Goal: Task Accomplishment & Management: Manage account settings

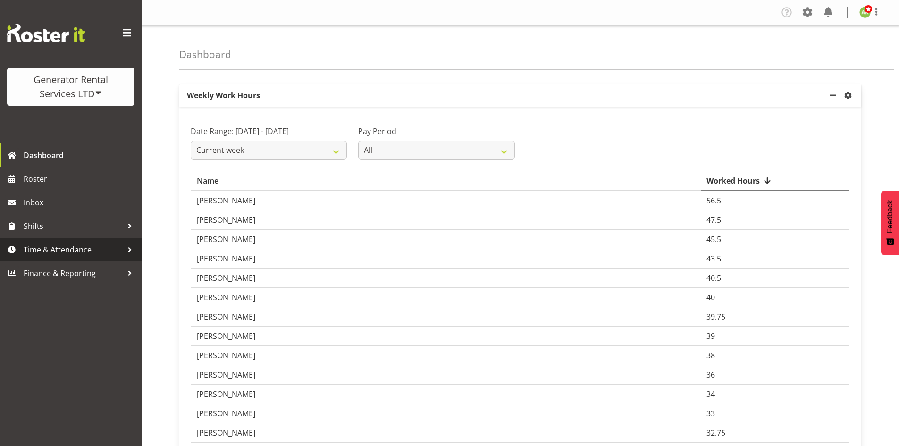
click at [61, 249] on span "Time & Attendance" at bounding box center [73, 250] width 99 height 14
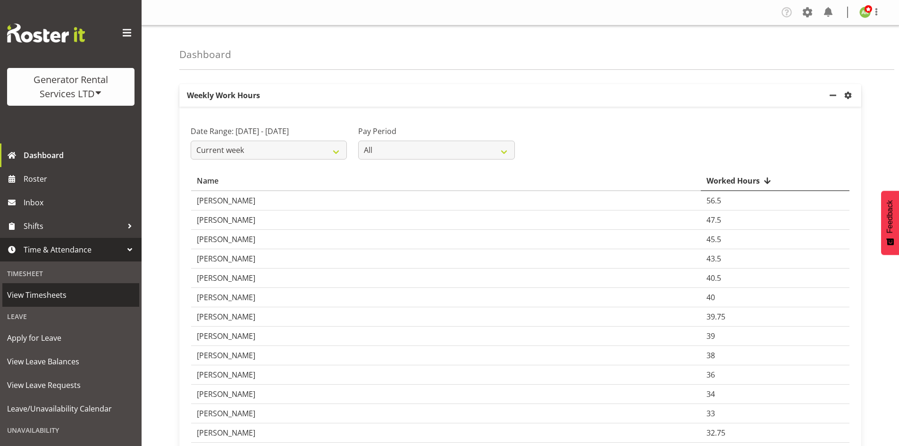
click at [64, 295] on span "View Timesheets" at bounding box center [70, 295] width 127 height 14
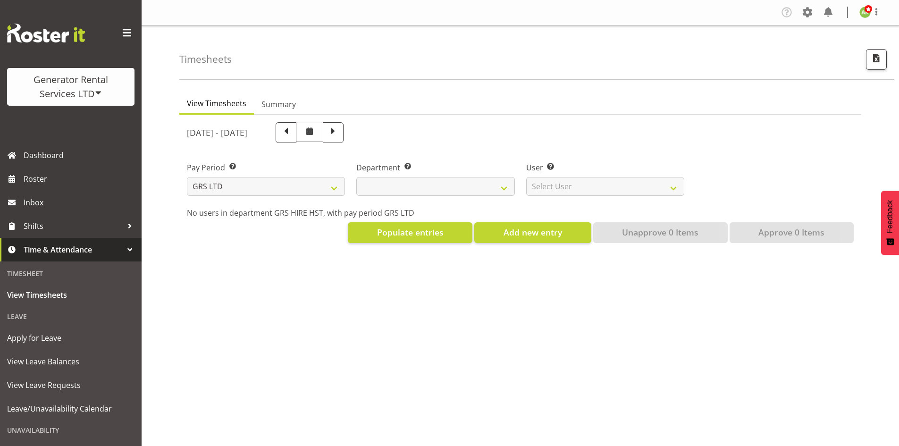
select select
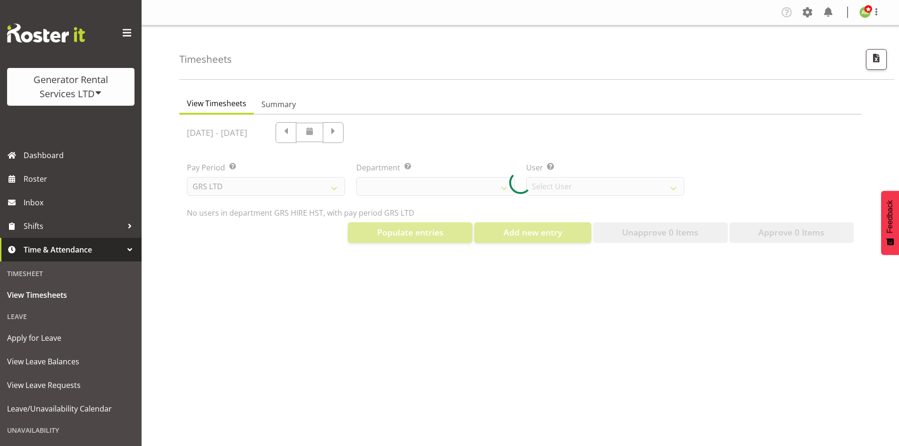
click at [275, 185] on div at bounding box center [520, 183] width 682 height 136
click at [94, 97] on div "Generator Rental Services LTD" at bounding box center [71, 87] width 109 height 28
click at [55, 126] on link "COAST GROUP" at bounding box center [52, 119] width 91 height 17
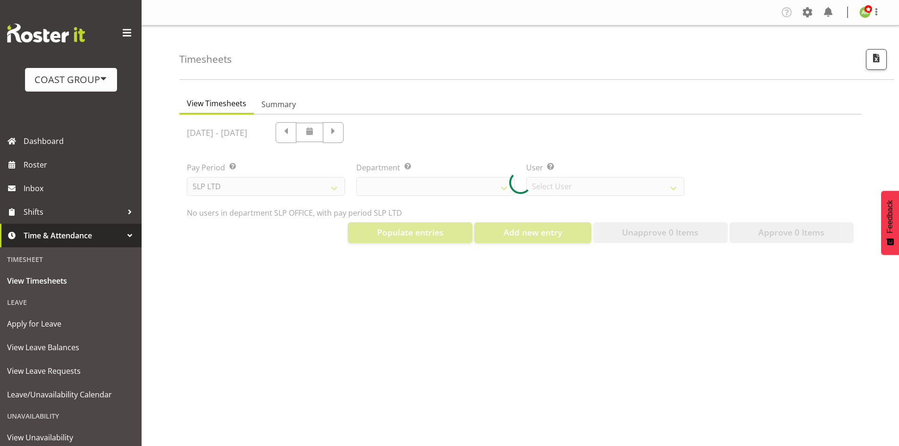
click at [335, 188] on div at bounding box center [520, 183] width 682 height 136
click at [303, 191] on div at bounding box center [520, 183] width 682 height 136
click at [304, 191] on div at bounding box center [520, 183] width 682 height 136
select select "25"
select select "7496"
